Goal: Task Accomplishment & Management: Complete application form

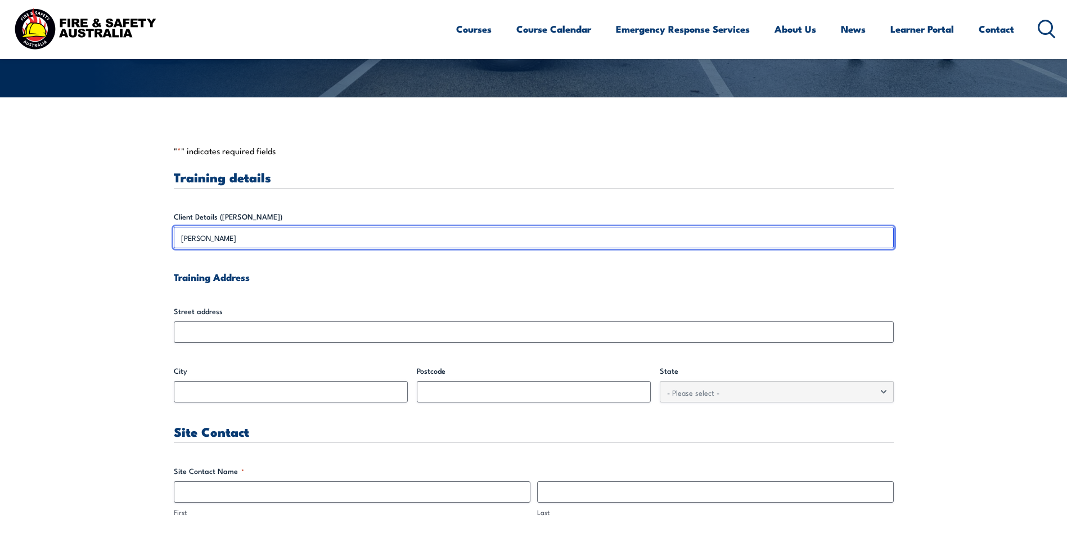
click at [201, 237] on input "[PERSON_NAME]" at bounding box center [534, 237] width 720 height 21
click at [201, 240] on input "[PERSON_NAME]" at bounding box center [534, 237] width 720 height 21
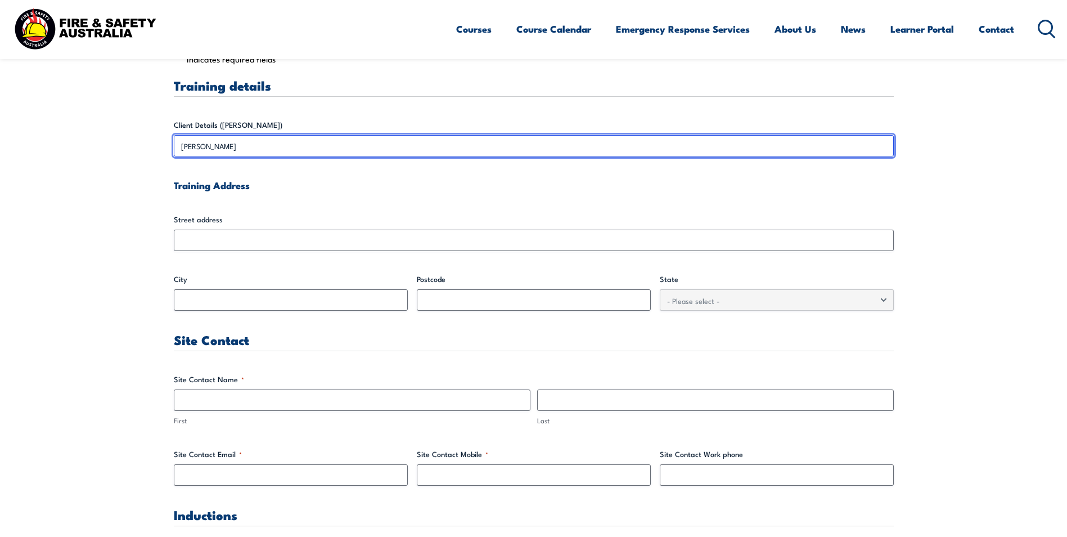
scroll to position [338, 0]
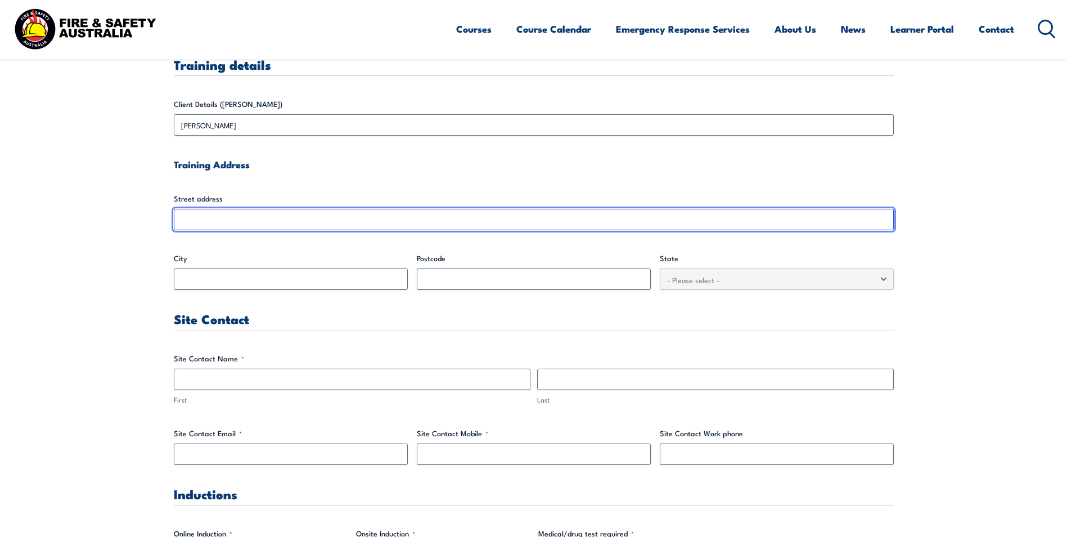
click at [201, 219] on input "Street address" at bounding box center [534, 219] width 720 height 21
click at [204, 220] on input "Street address" at bounding box center [534, 219] width 720 height 21
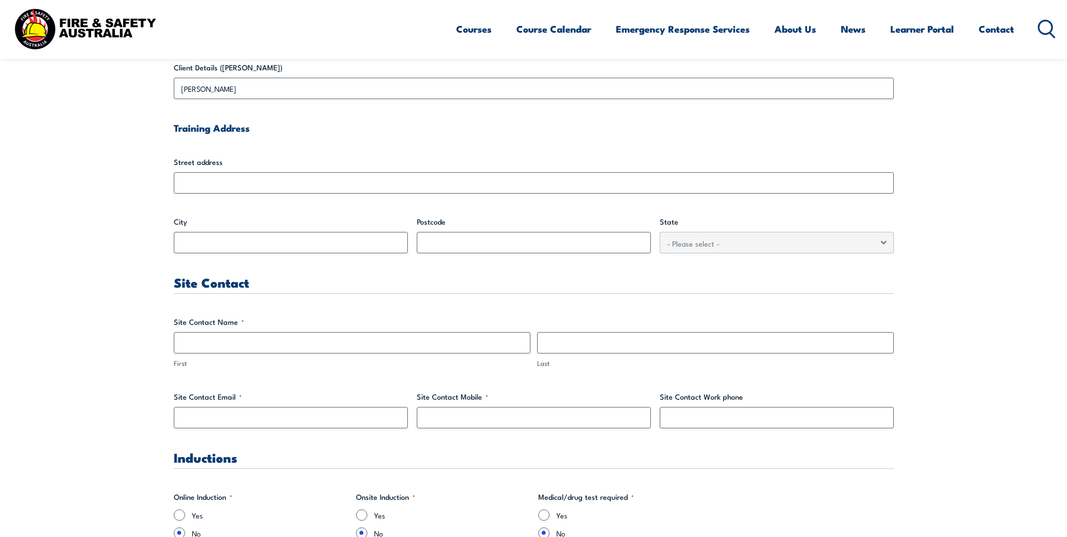
scroll to position [394, 0]
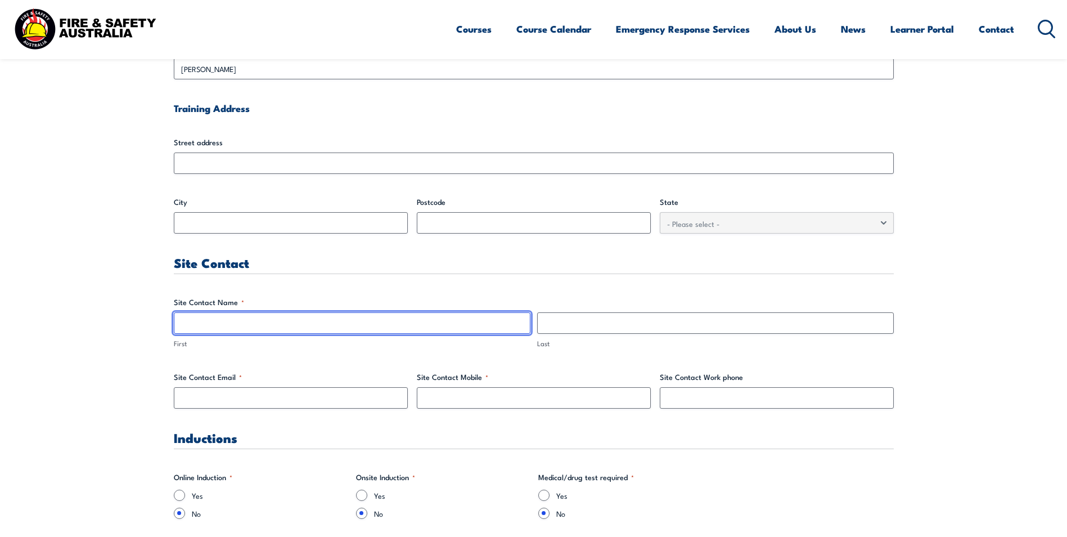
click at [237, 331] on input "First" at bounding box center [352, 322] width 357 height 21
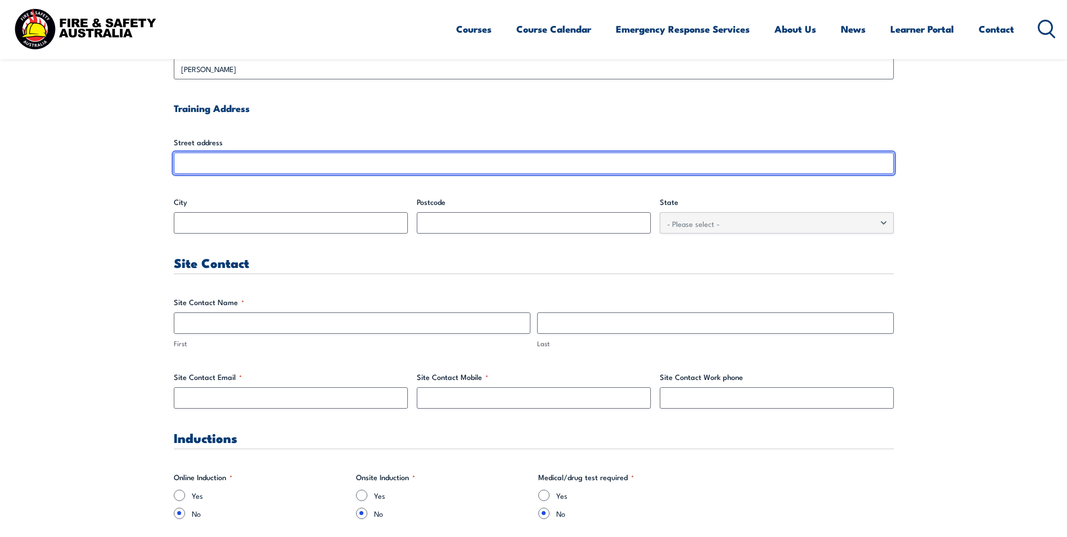
click at [215, 157] on input "Street address" at bounding box center [534, 162] width 720 height 21
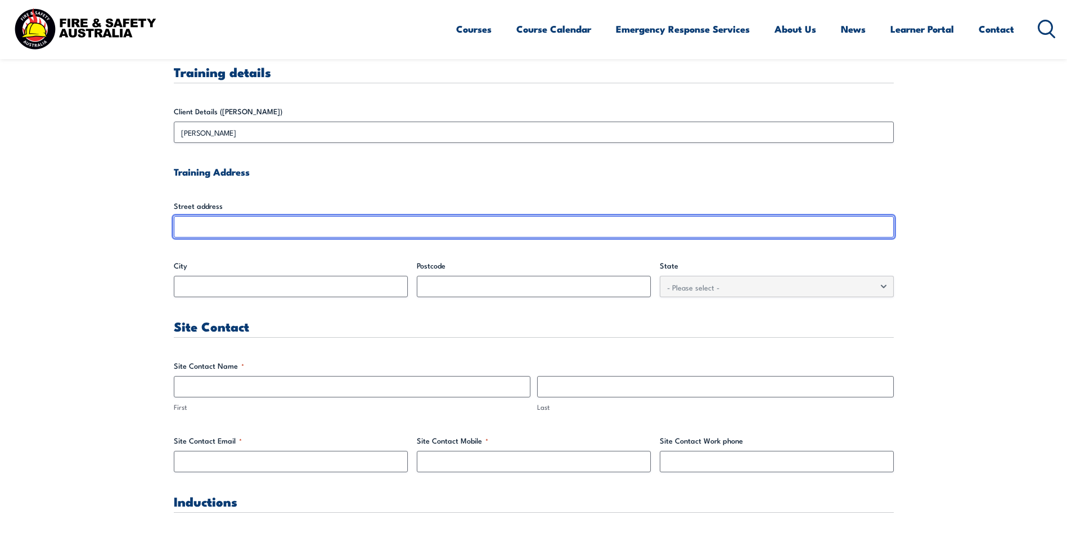
scroll to position [281, 0]
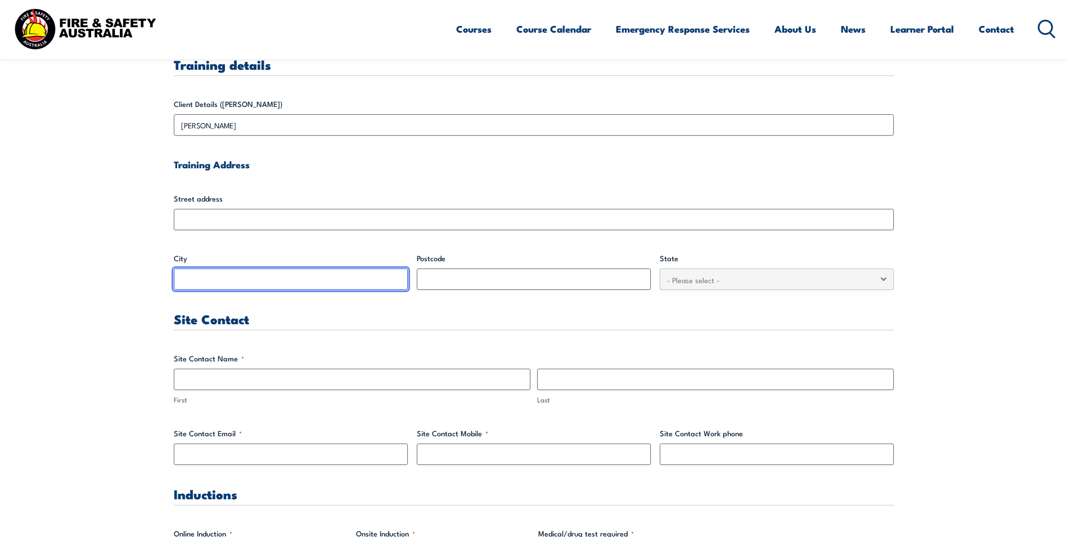
click at [213, 272] on input "City" at bounding box center [291, 278] width 234 height 21
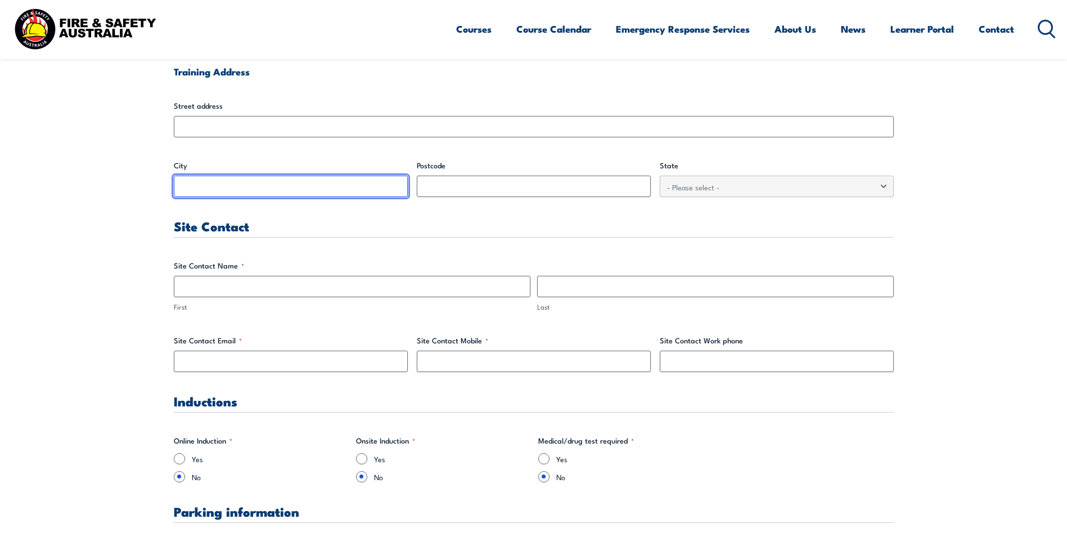
scroll to position [450, 0]
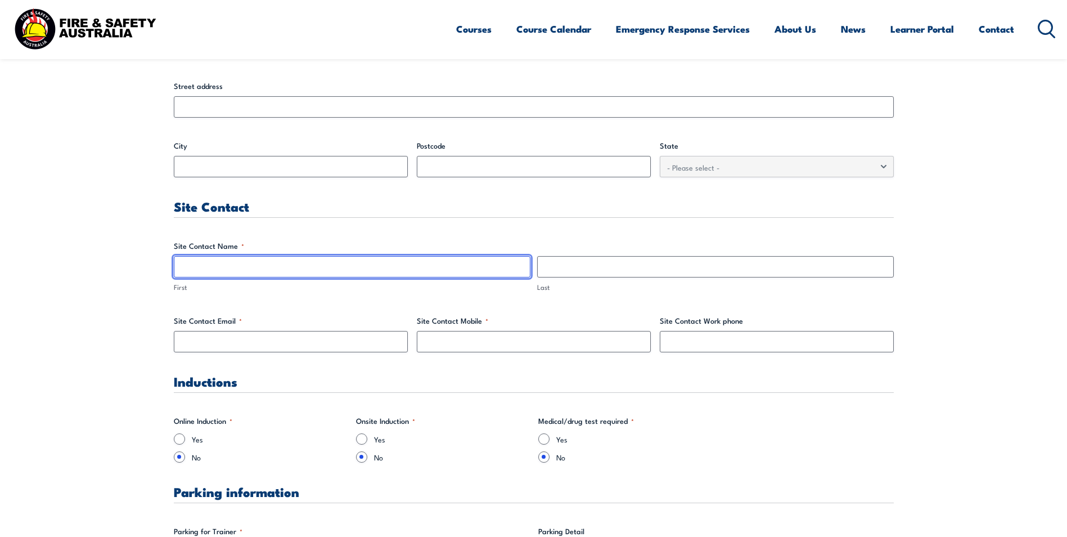
click at [235, 271] on input "First" at bounding box center [352, 266] width 357 height 21
type input "Kayla"
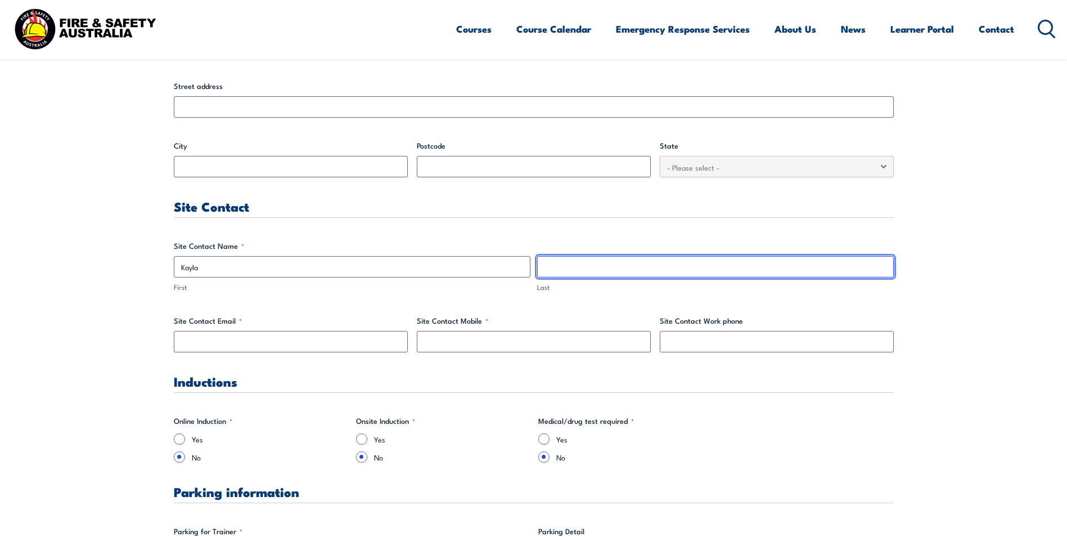
type input "Guise"
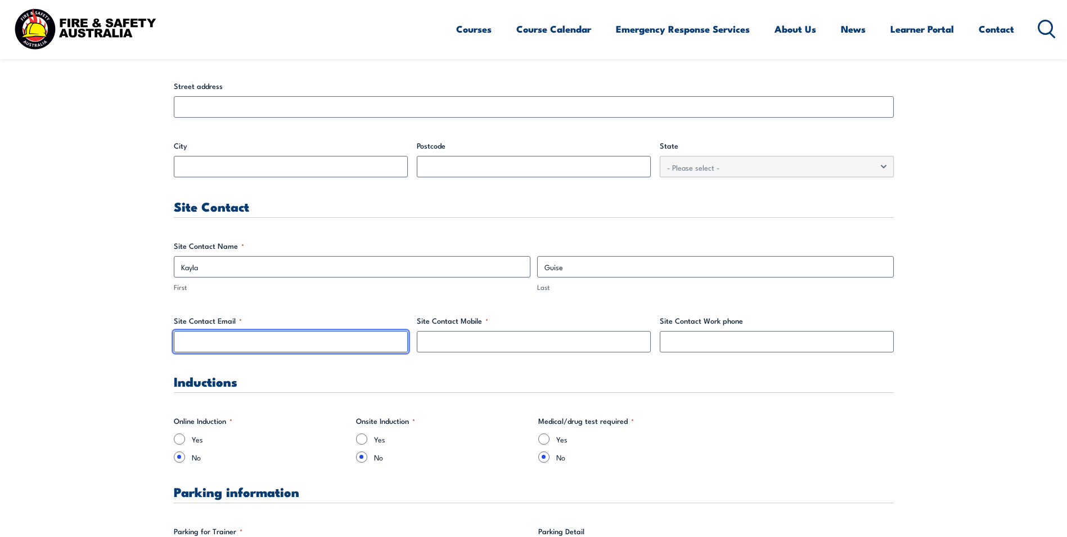
type input "[EMAIL_ADDRESS][DOMAIN_NAME]"
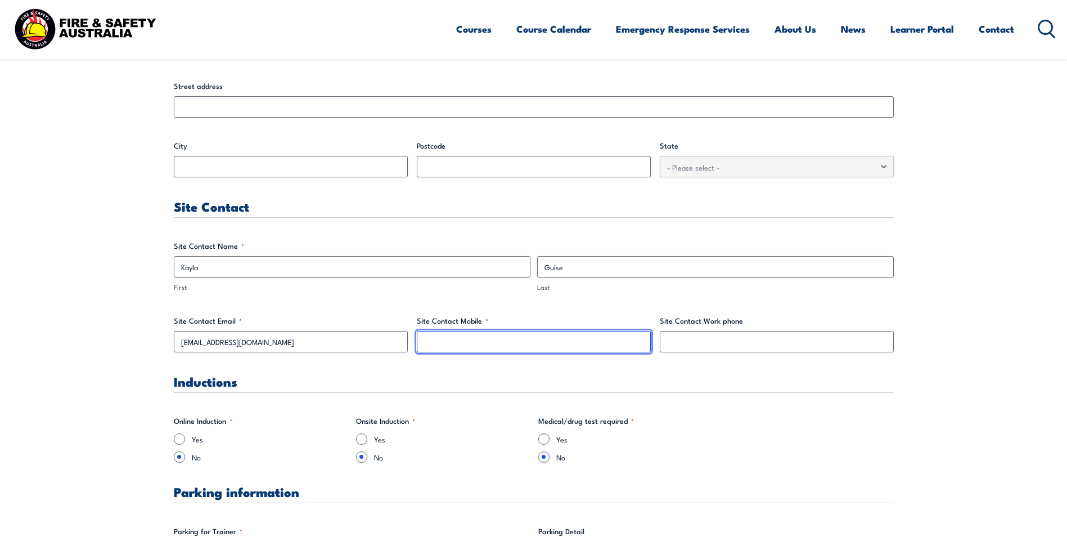
type input "0451475440"
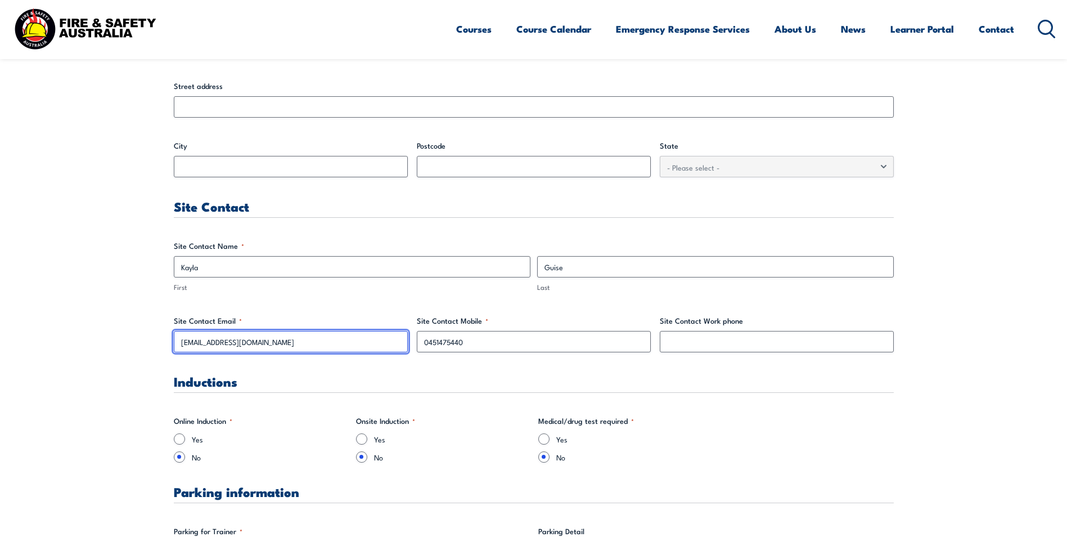
drag, startPoint x: 282, startPoint y: 342, endPoint x: 26, endPoint y: 322, distance: 256.7
type input "[EMAIL_ADDRESS][PERSON_NAME][DOMAIN_NAME]"
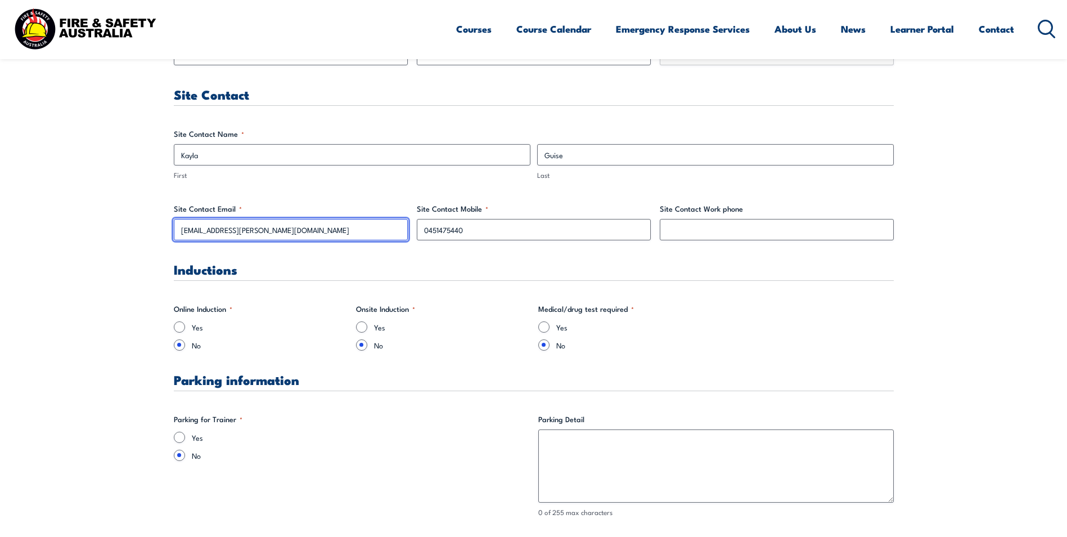
scroll to position [563, 0]
click at [181, 323] on input "Yes" at bounding box center [179, 326] width 11 height 11
radio input "true"
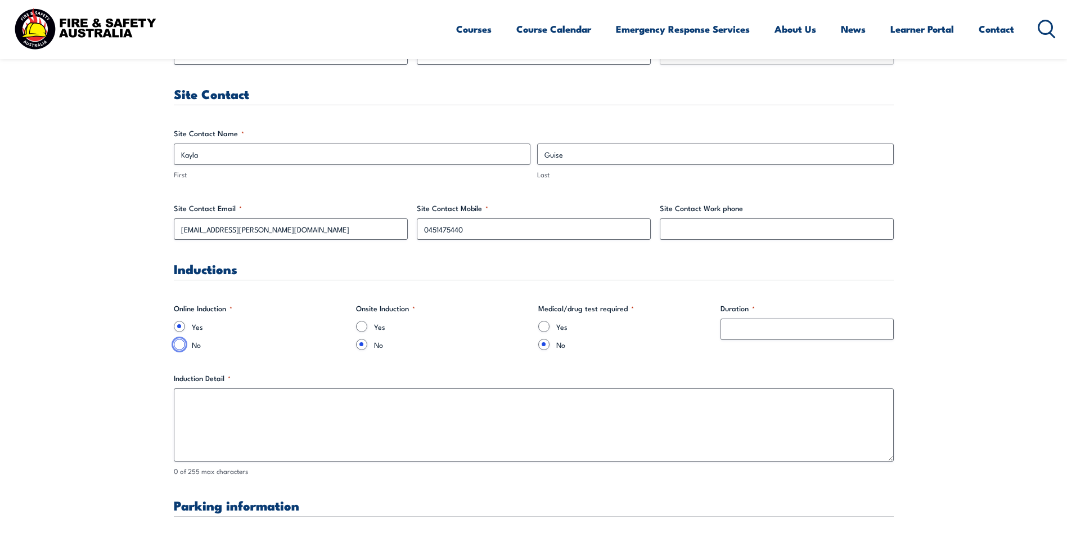
click at [183, 341] on input "No" at bounding box center [179, 344] width 11 height 11
radio input "true"
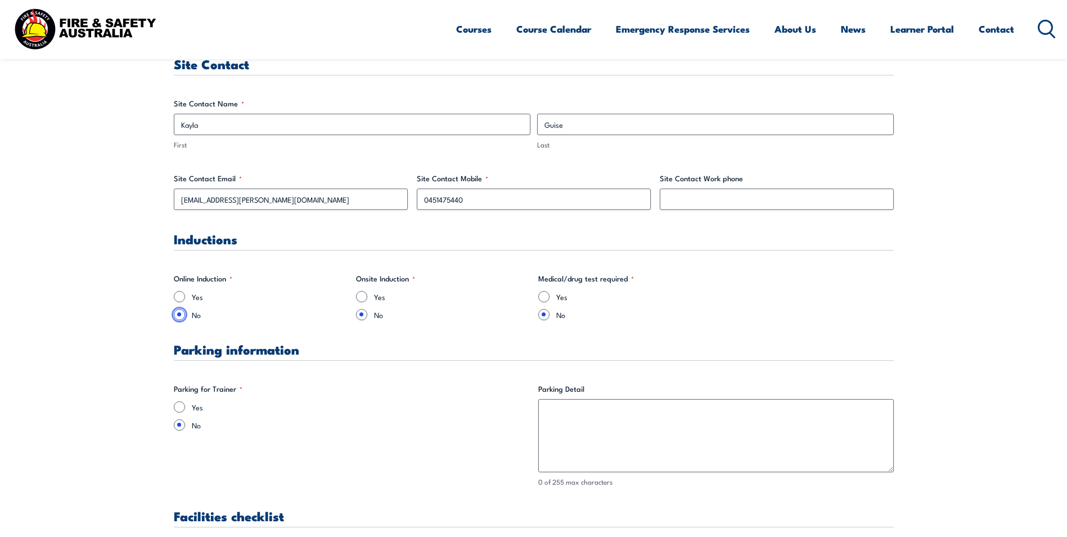
scroll to position [619, 0]
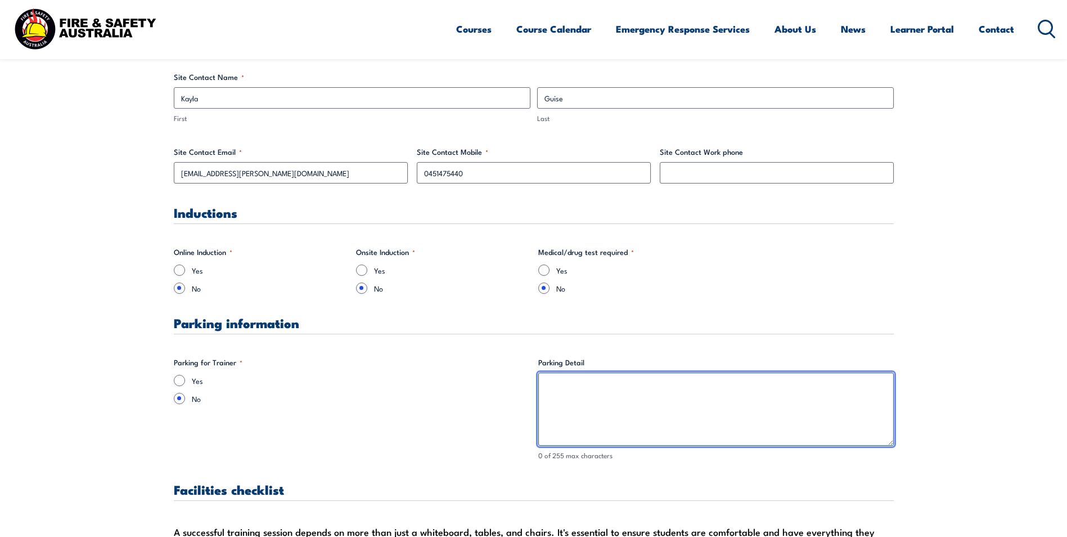
click at [593, 415] on textarea "Parking Detail" at bounding box center [716, 408] width 356 height 73
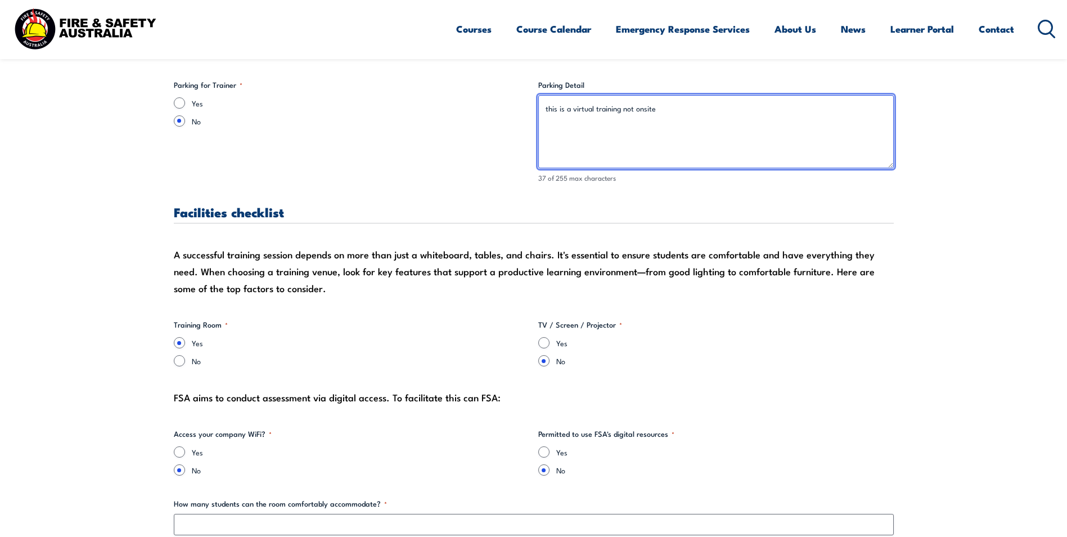
scroll to position [956, 0]
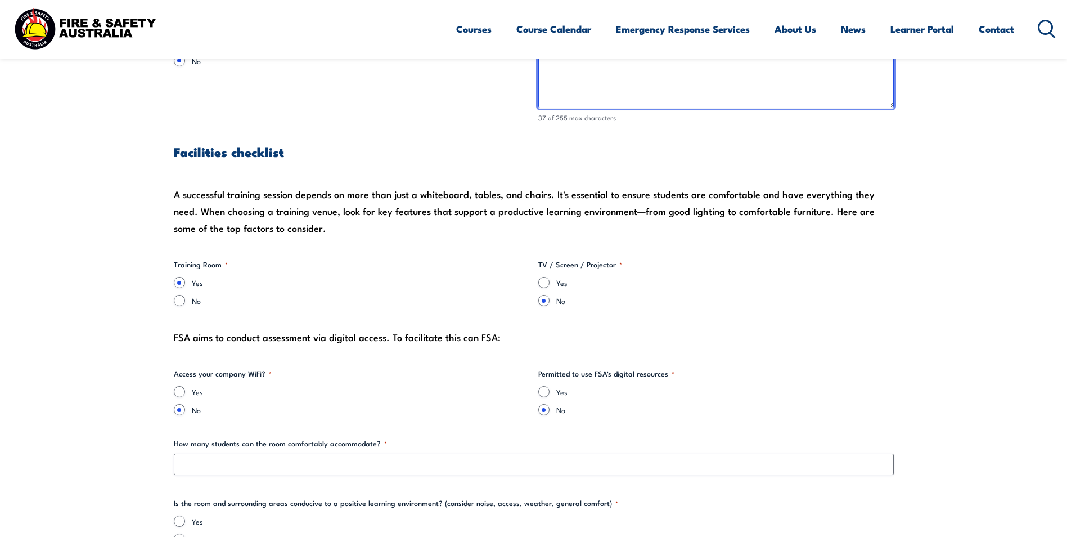
type textarea "this is a virtual training not onsite"
click at [177, 300] on input "No" at bounding box center [179, 300] width 11 height 11
radio input "true"
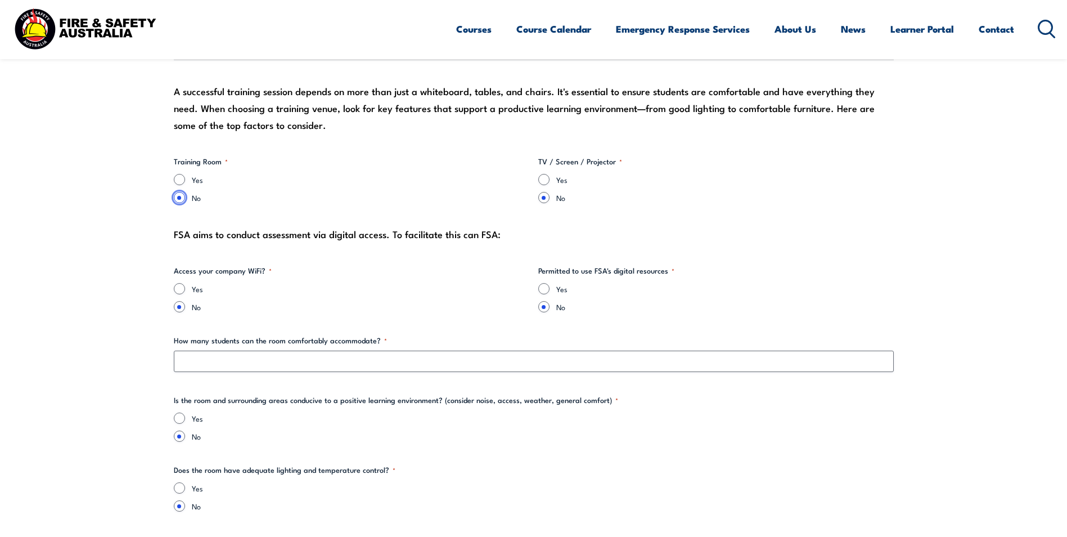
scroll to position [1069, 0]
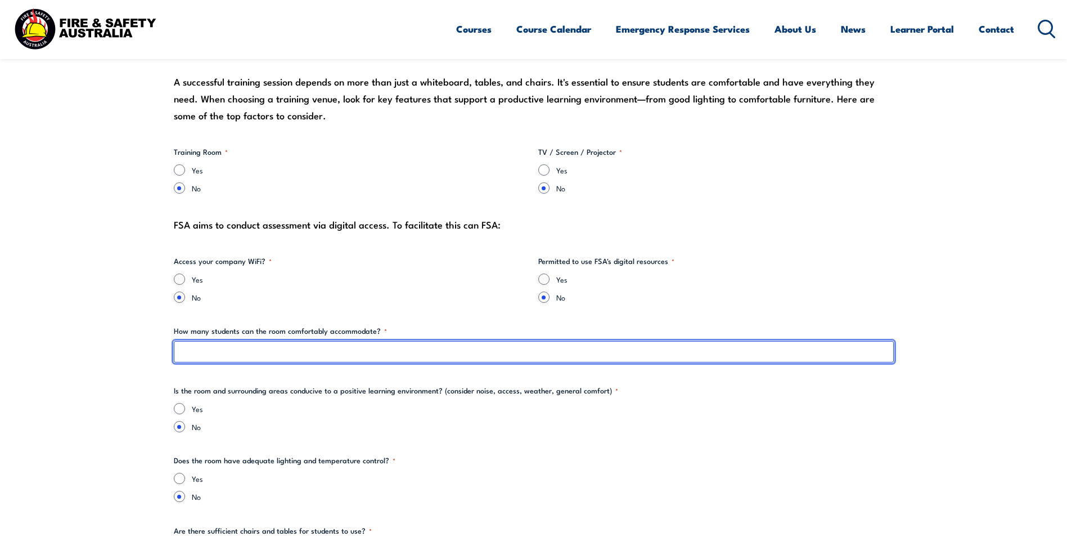
click at [218, 358] on input "How many students can the room comfortably accommodate? *" at bounding box center [534, 351] width 720 height 21
type input "Remote.."
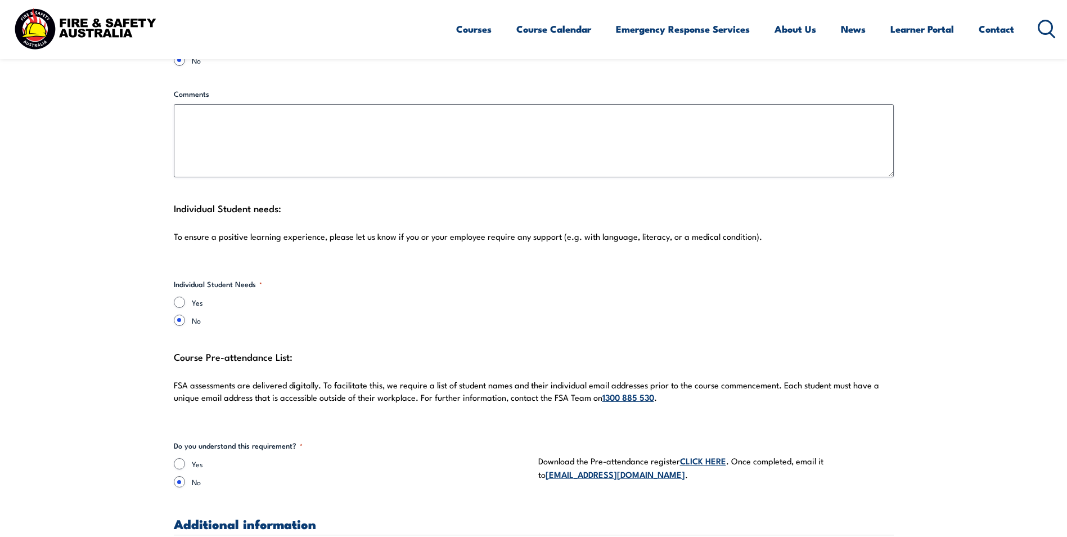
scroll to position [2700, 0]
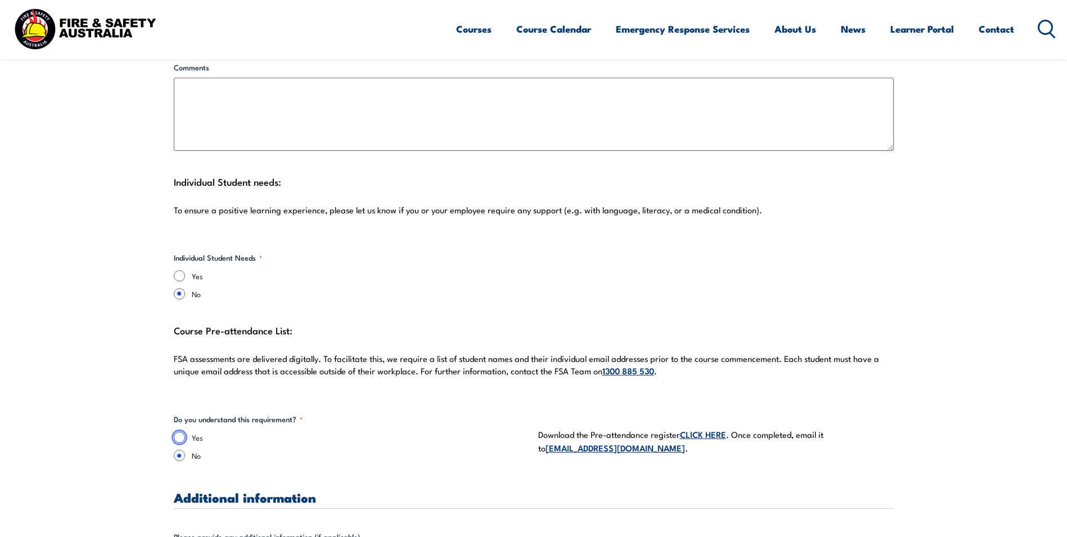
click at [175, 431] on input "Yes" at bounding box center [179, 436] width 11 height 11
radio input "true"
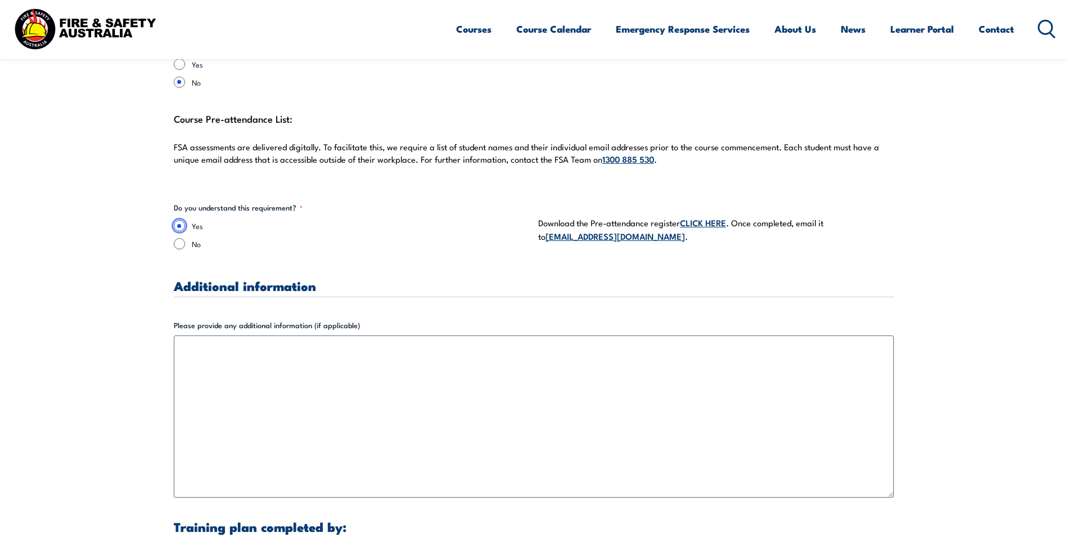
scroll to position [2925, 0]
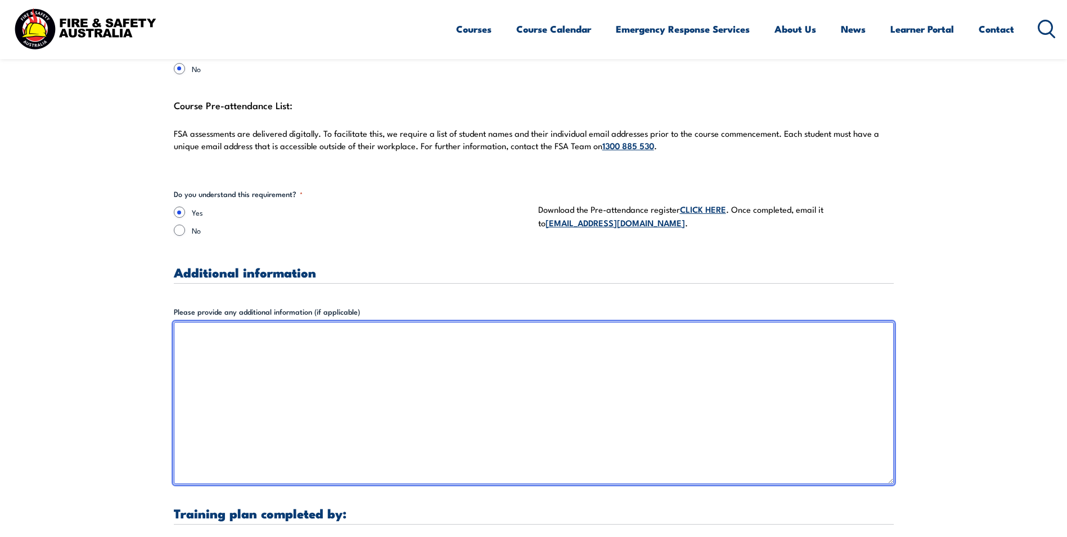
click at [353, 358] on textarea "Please provide any additional information (if applicable)" at bounding box center [534, 403] width 720 height 162
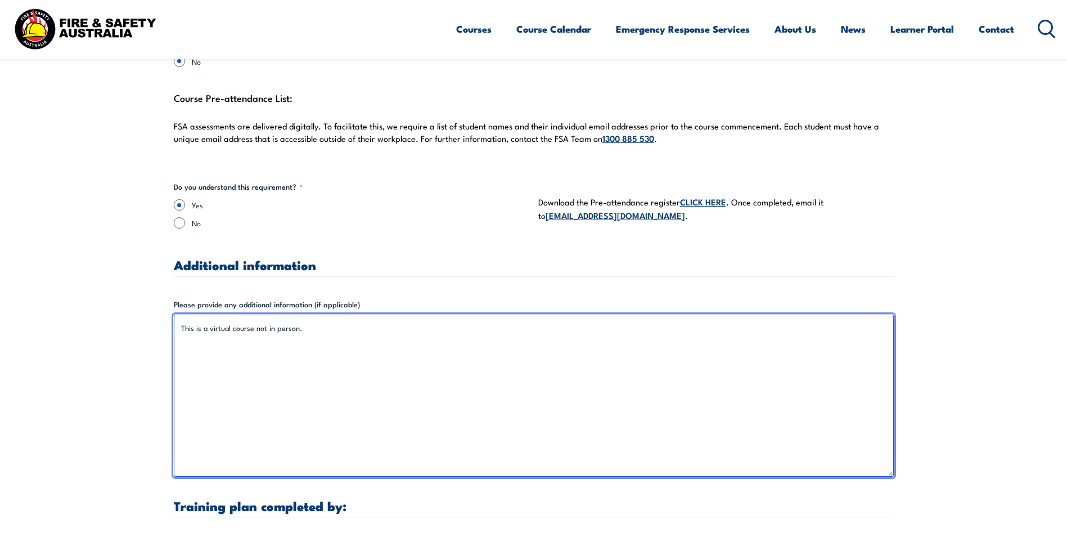
scroll to position [3150, 0]
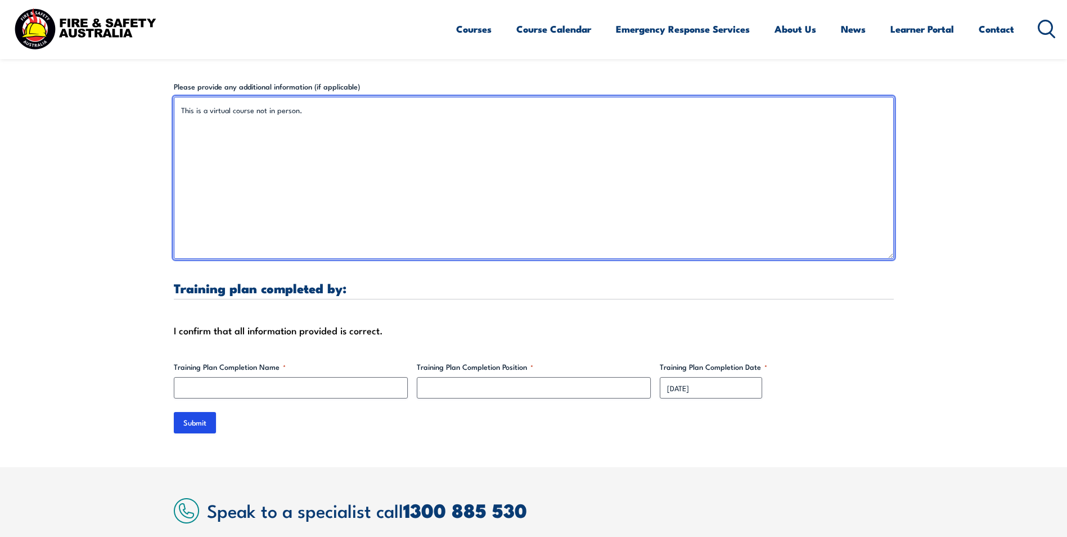
type textarea "This is a virtual course not in person."
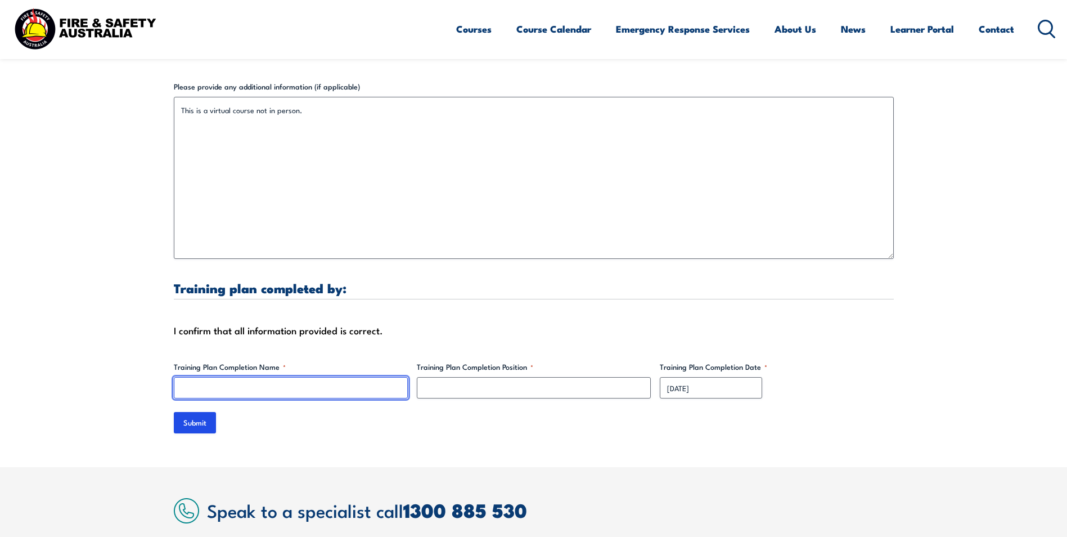
click at [318, 377] on input "Training Plan Completion Name *" at bounding box center [291, 387] width 234 height 21
type input "[PERSON_NAME]"
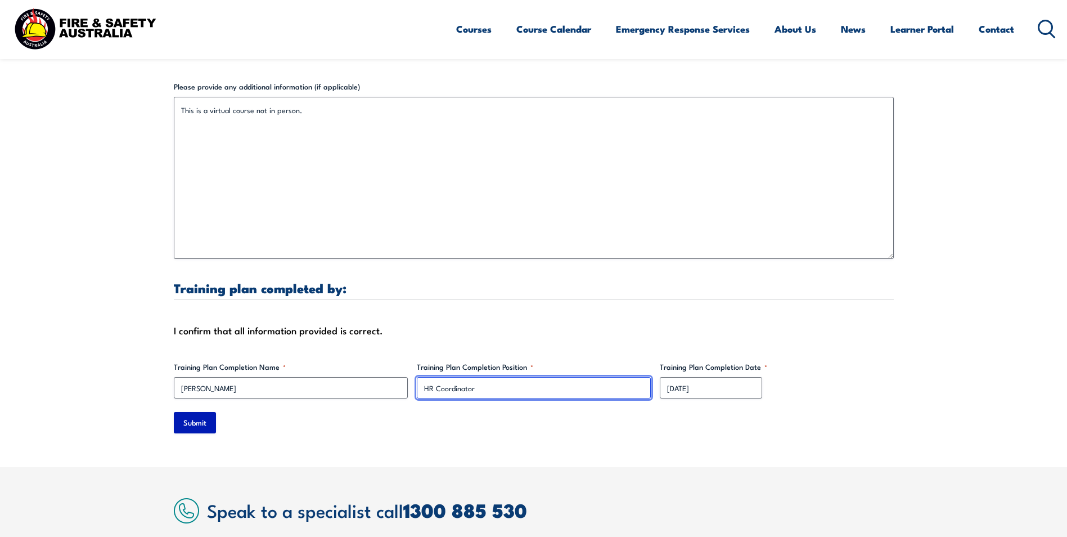
type input "HR Coordinator"
click at [203, 412] on input "Submit" at bounding box center [195, 422] width 42 height 21
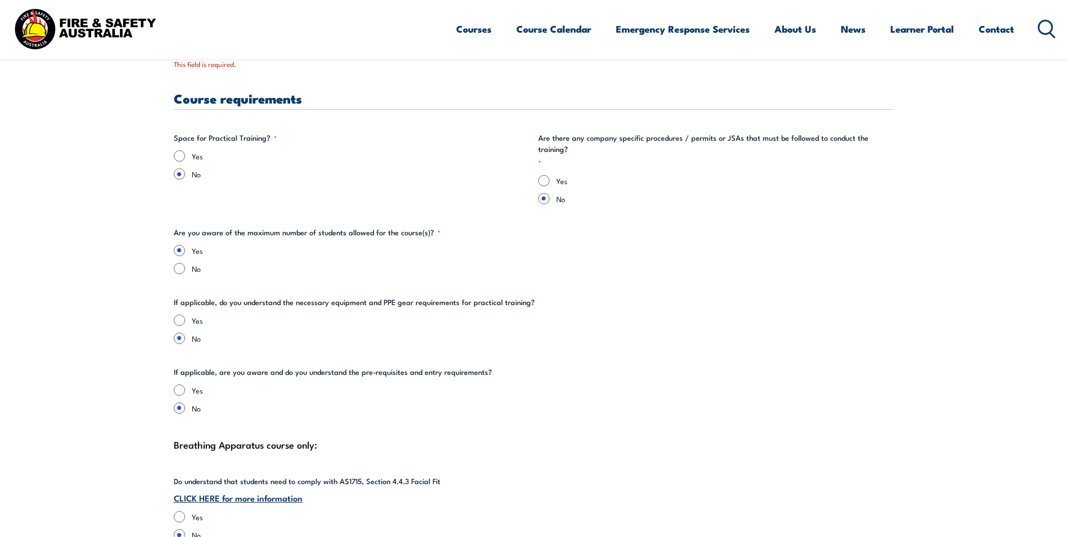
scroll to position [2018, 0]
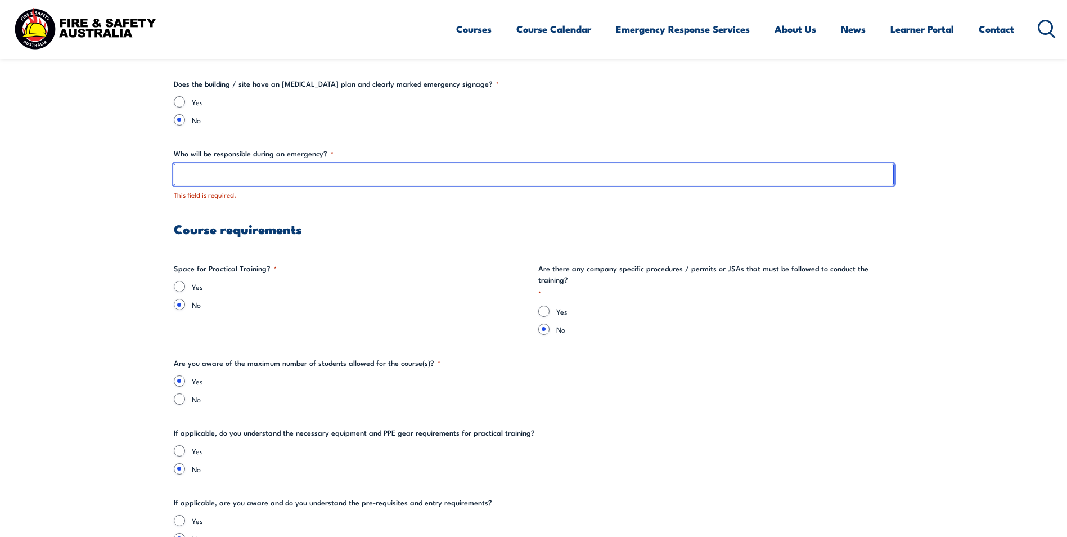
click at [251, 172] on input "Who will be responsible during an emergency? *" at bounding box center [534, 174] width 720 height 21
type input "NA"
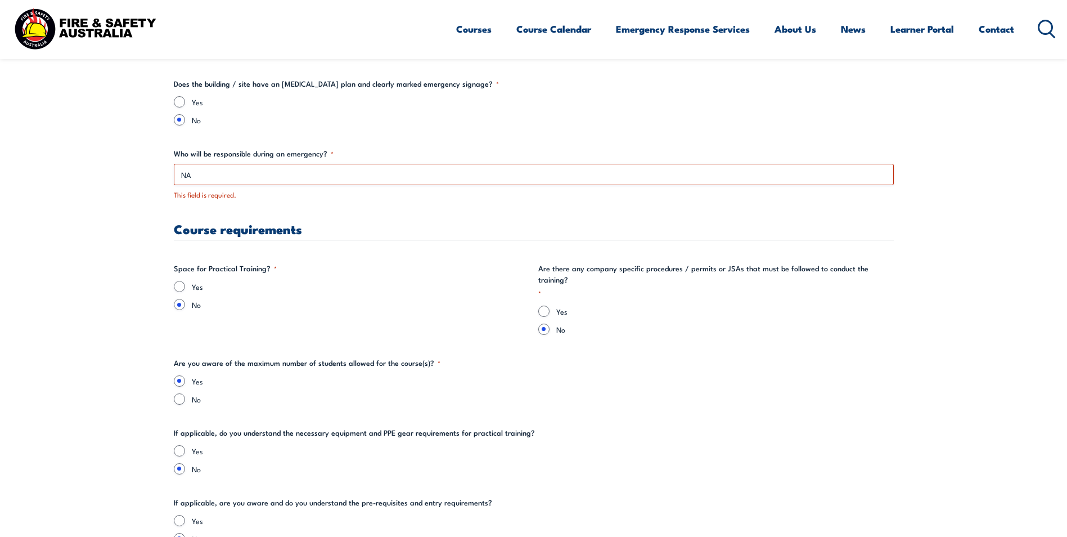
click at [361, 250] on div "Training details Client Details ([PERSON_NAME]) [PERSON_NAME] Training Address …" at bounding box center [534, 5] width 720 height 3168
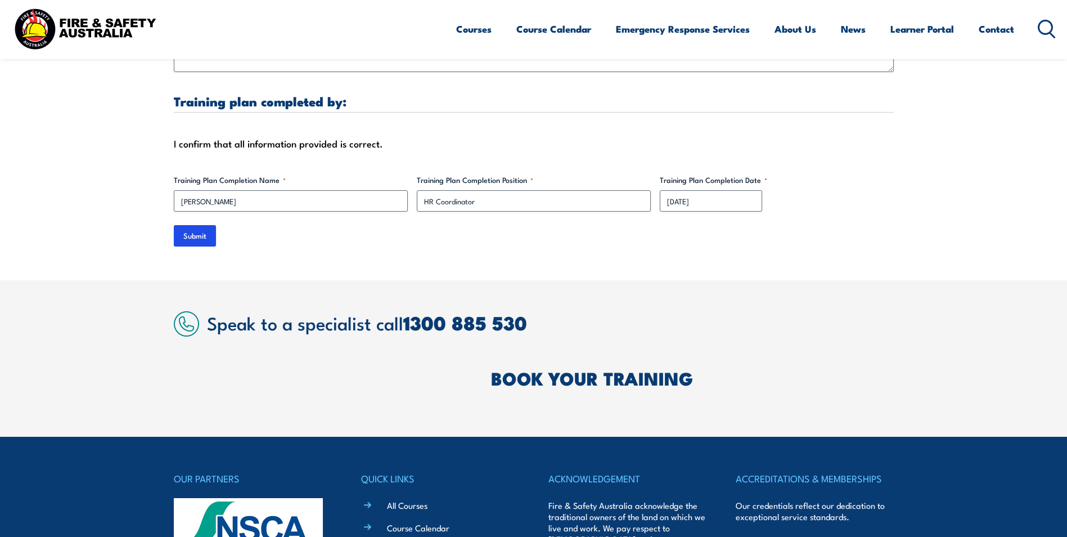
scroll to position [3384, 0]
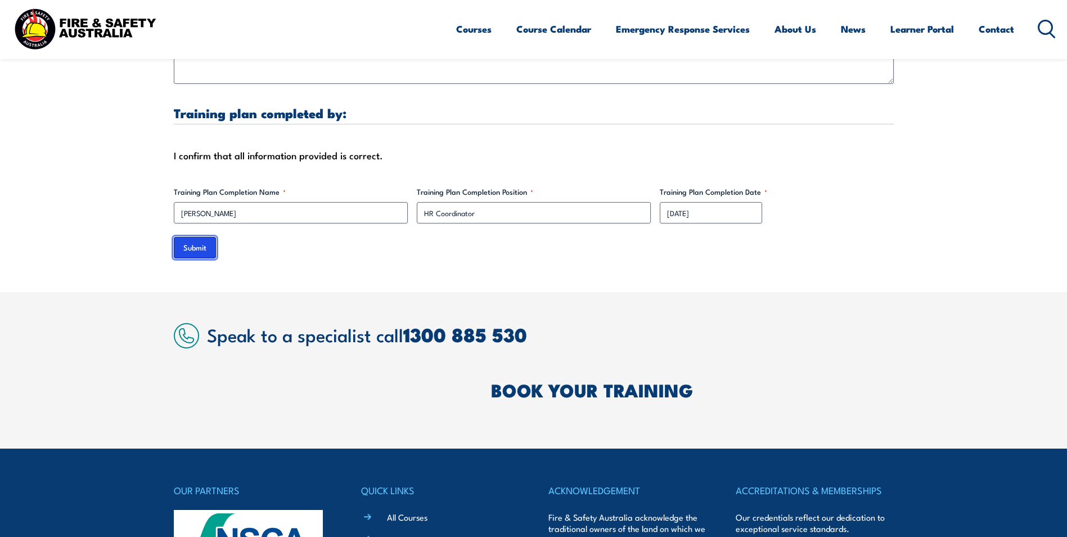
click at [194, 237] on input "Submit" at bounding box center [195, 247] width 42 height 21
